Goal: Task Accomplishment & Management: Manage account settings

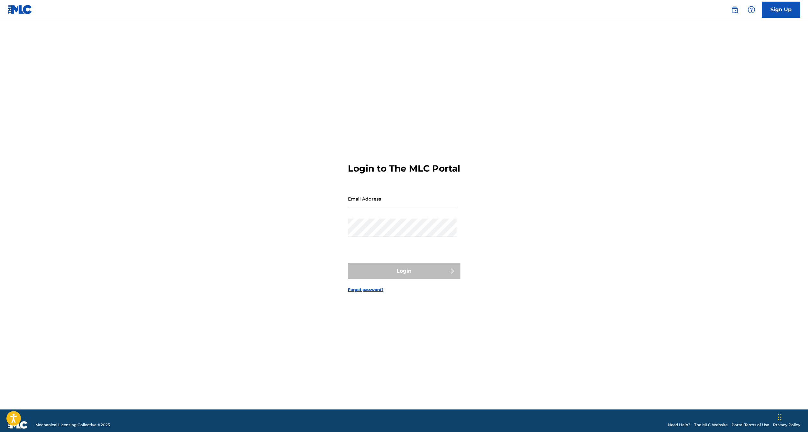
drag, startPoint x: 386, startPoint y: 215, endPoint x: 394, endPoint y: 208, distance: 10.5
click at [386, 215] on div "Email Address" at bounding box center [402, 203] width 109 height 29
click at [395, 207] on input "Email Address" at bounding box center [402, 198] width 109 height 18
type input "[EMAIL_ADDRESS][DOMAIN_NAME]"
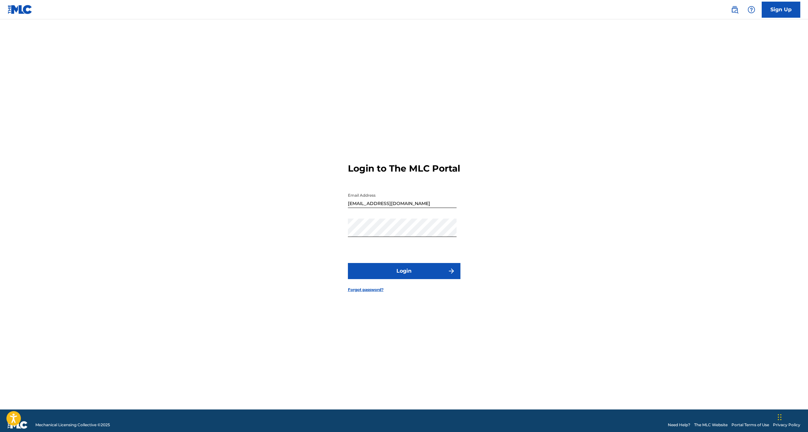
click at [409, 279] on button "Login" at bounding box center [404, 271] width 113 height 16
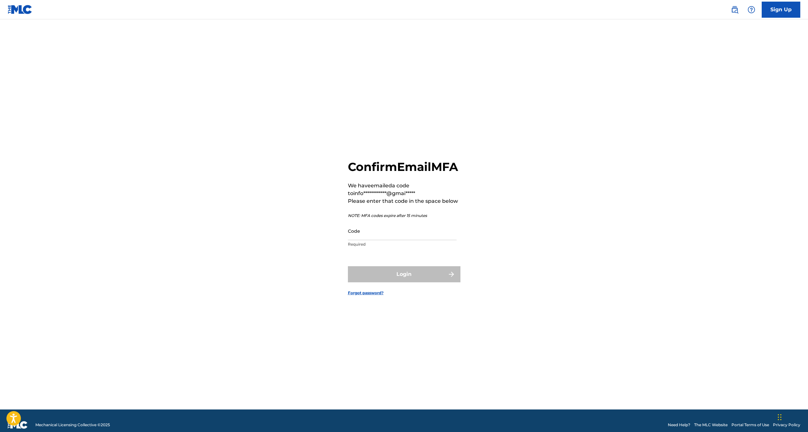
click at [420, 239] on input "Code" at bounding box center [402, 231] width 109 height 18
type input "902952"
click at [417, 282] on button "Login" at bounding box center [404, 274] width 113 height 16
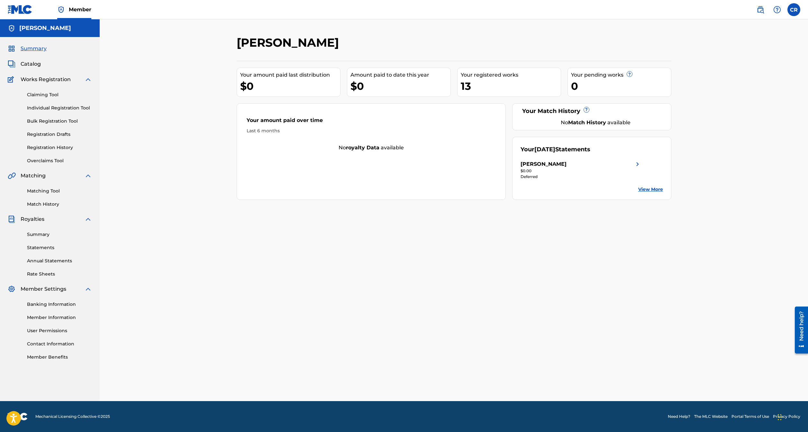
click at [46, 65] on div "Catalog" at bounding box center [50, 64] width 84 height 8
click at [38, 65] on span "Catalog" at bounding box center [31, 64] width 20 height 8
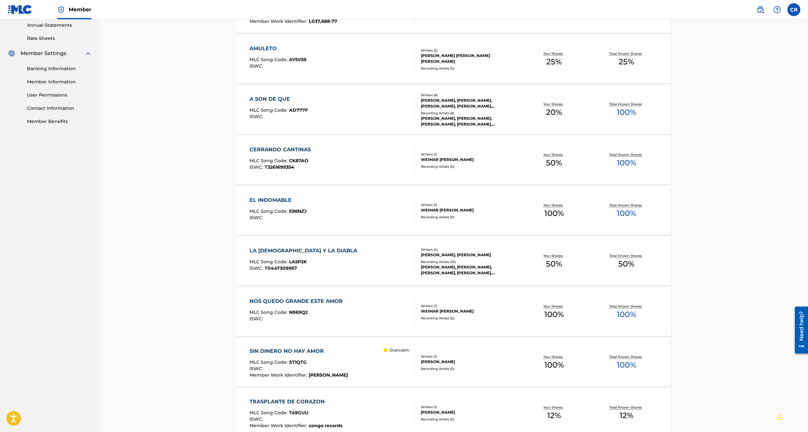
scroll to position [305, 0]
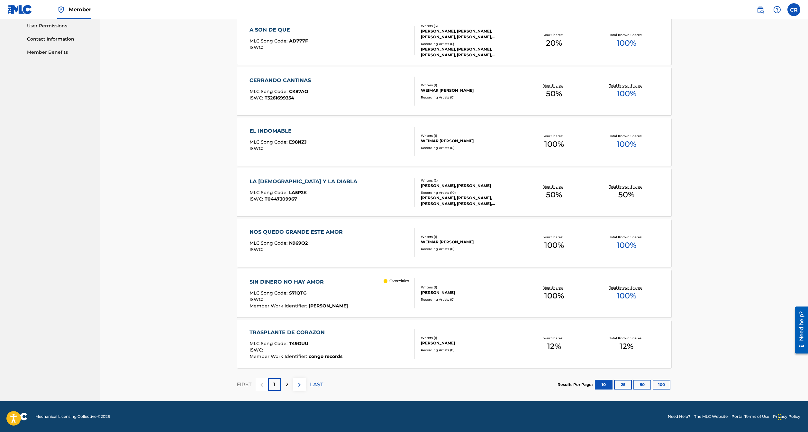
click at [624, 384] on button "25" at bounding box center [623, 384] width 18 height 10
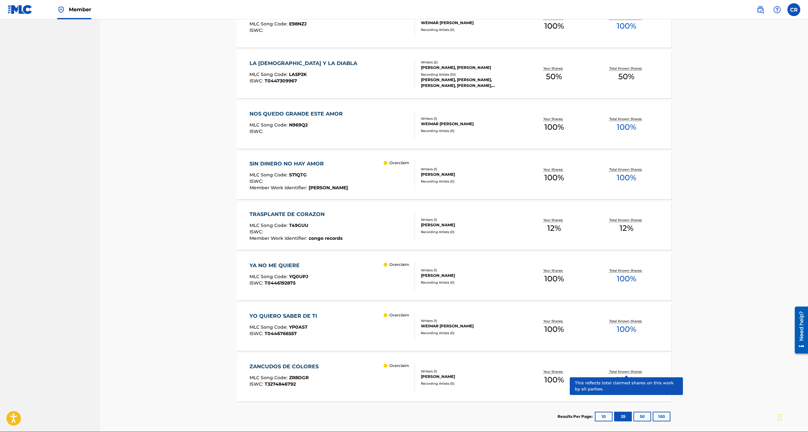
scroll to position [422, 0]
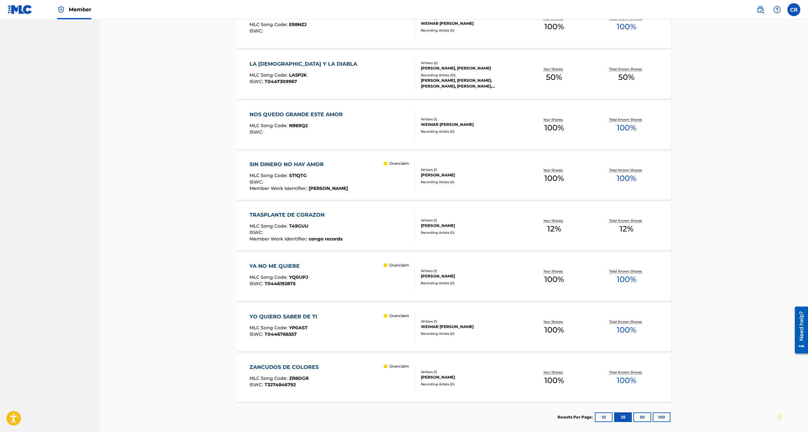
click at [644, 417] on button "50" at bounding box center [642, 417] width 18 height 10
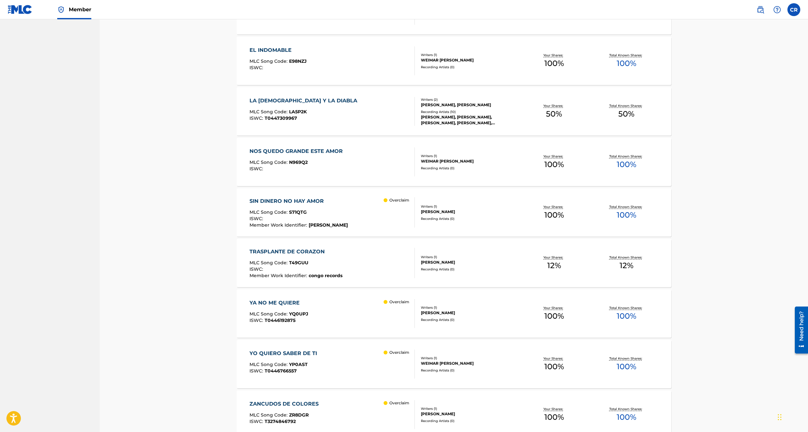
scroll to position [453, 0]
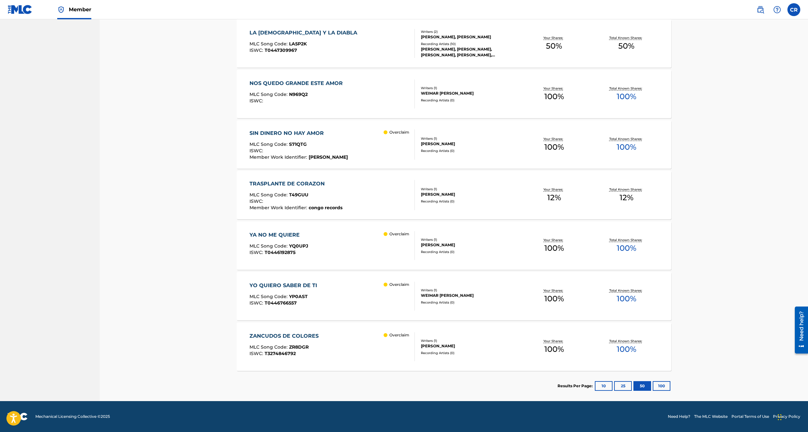
click at [394, 236] on p "Overclaim" at bounding box center [399, 234] width 20 height 6
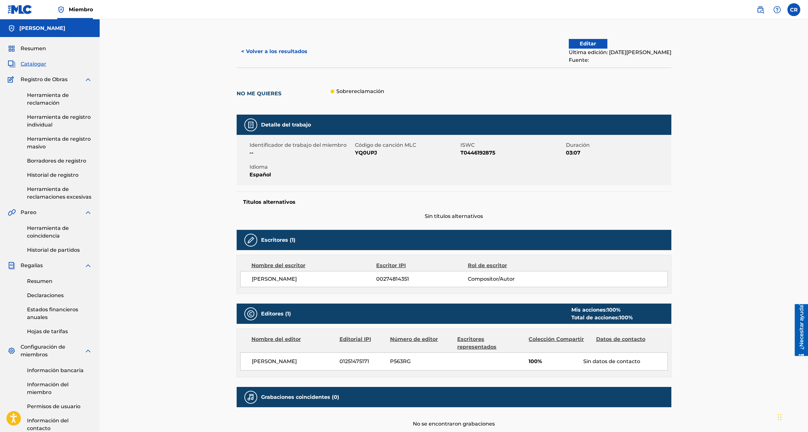
click at [596, 42] on font "Editar" at bounding box center [588, 44] width 16 height 6
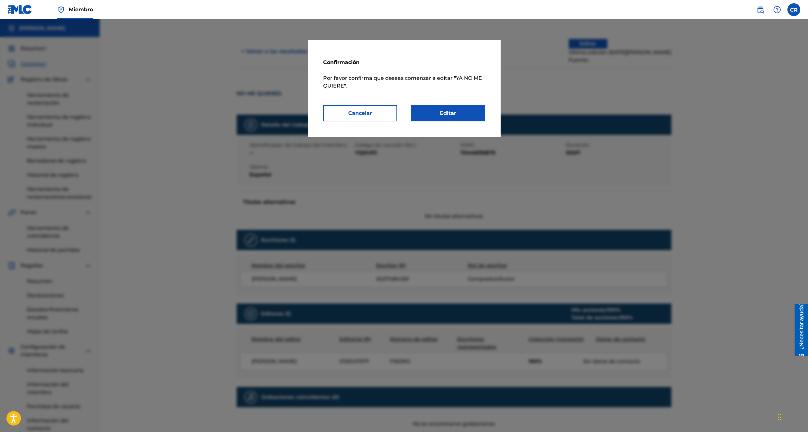
click at [455, 115] on font "Editar" at bounding box center [448, 113] width 16 height 6
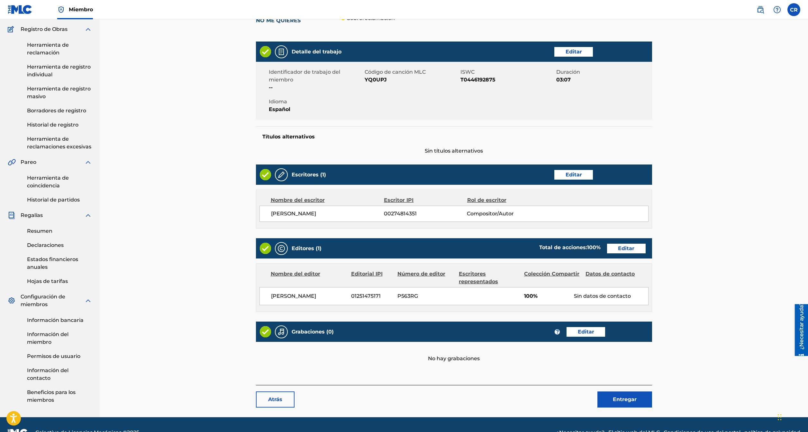
scroll to position [66, 0]
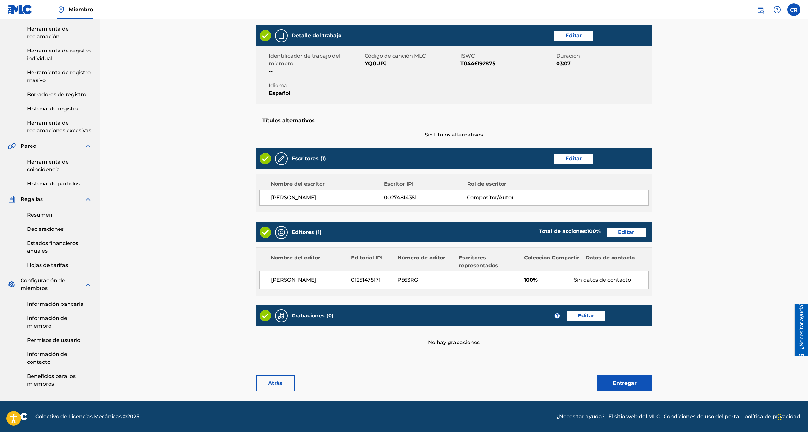
click at [595, 319] on link "Editar" at bounding box center [586, 316] width 39 height 10
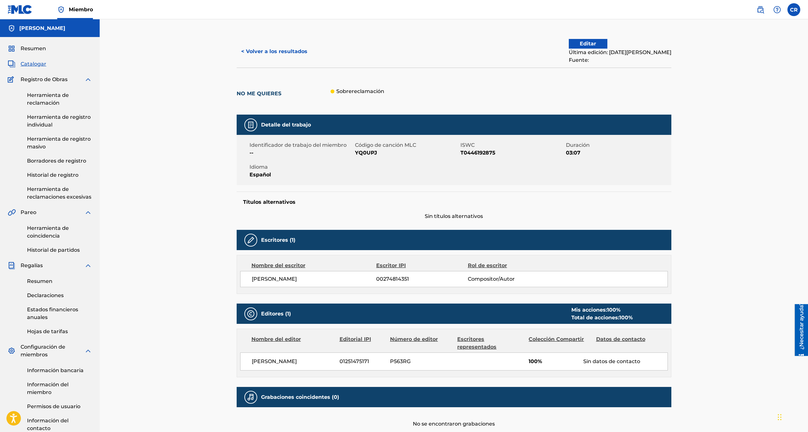
scroll to position [61, 0]
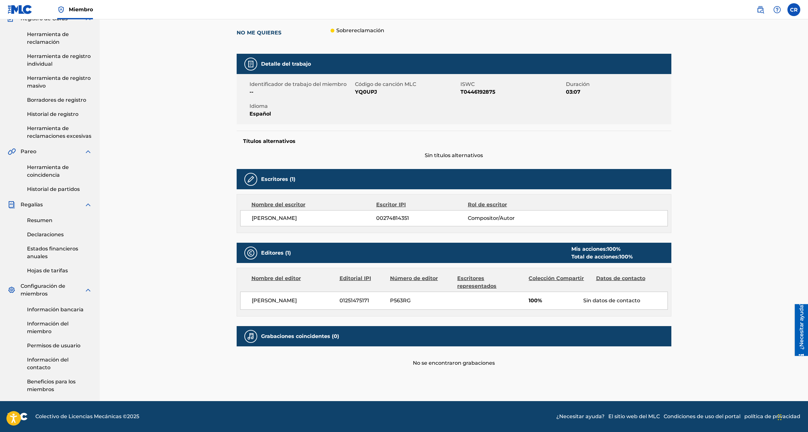
click at [762, 85] on div "< Volver a los resultados Editar Última edición: [DATE][PERSON_NAME] Fuente: NO…" at bounding box center [454, 180] width 708 height 442
